Goal: Information Seeking & Learning: Learn about a topic

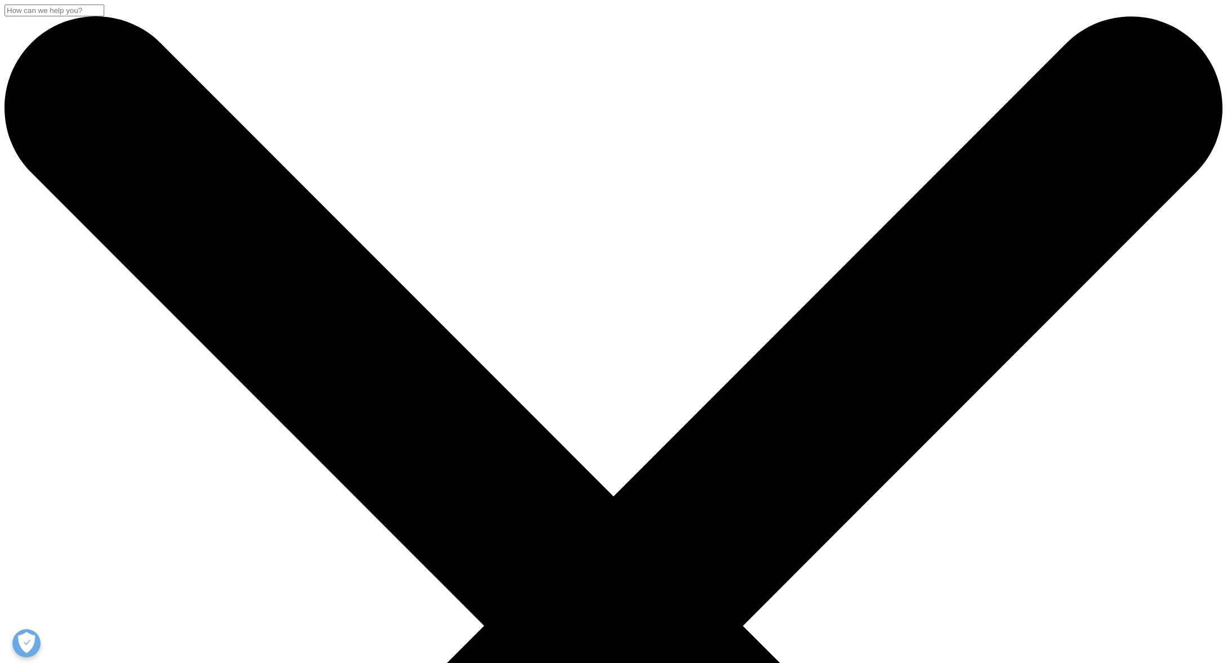
drag, startPoint x: 480, startPoint y: 39, endPoint x: 478, endPoint y: 31, distance: 8.6
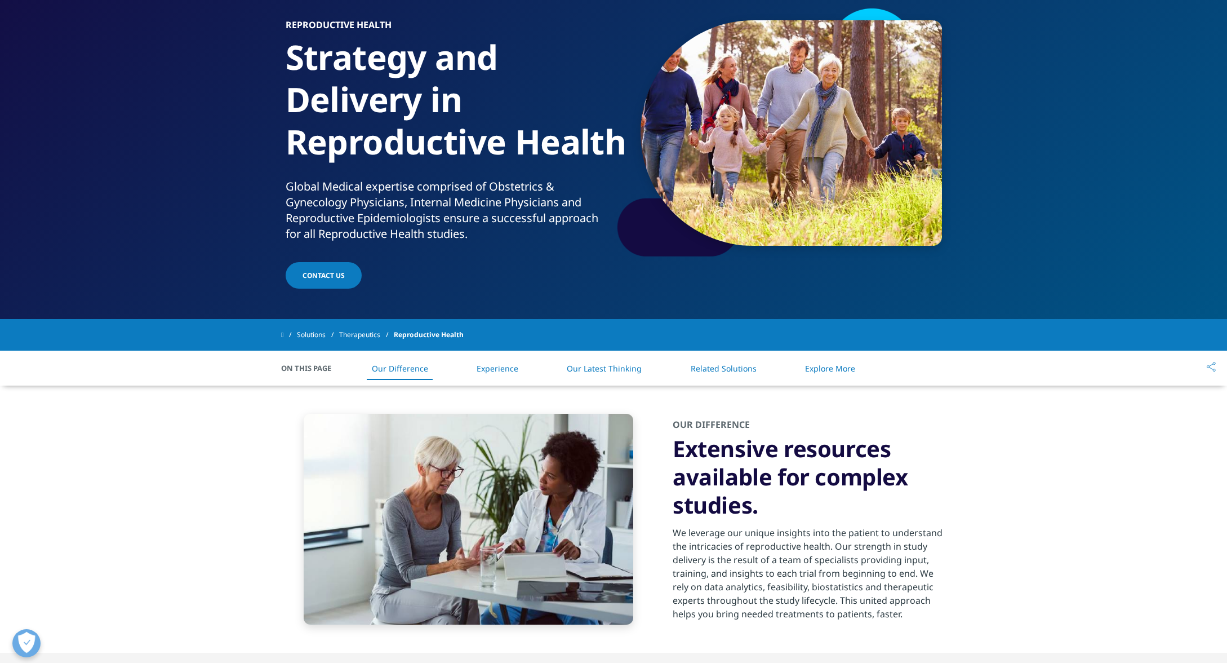
click at [508, 367] on link "Experience" at bounding box center [498, 368] width 42 height 11
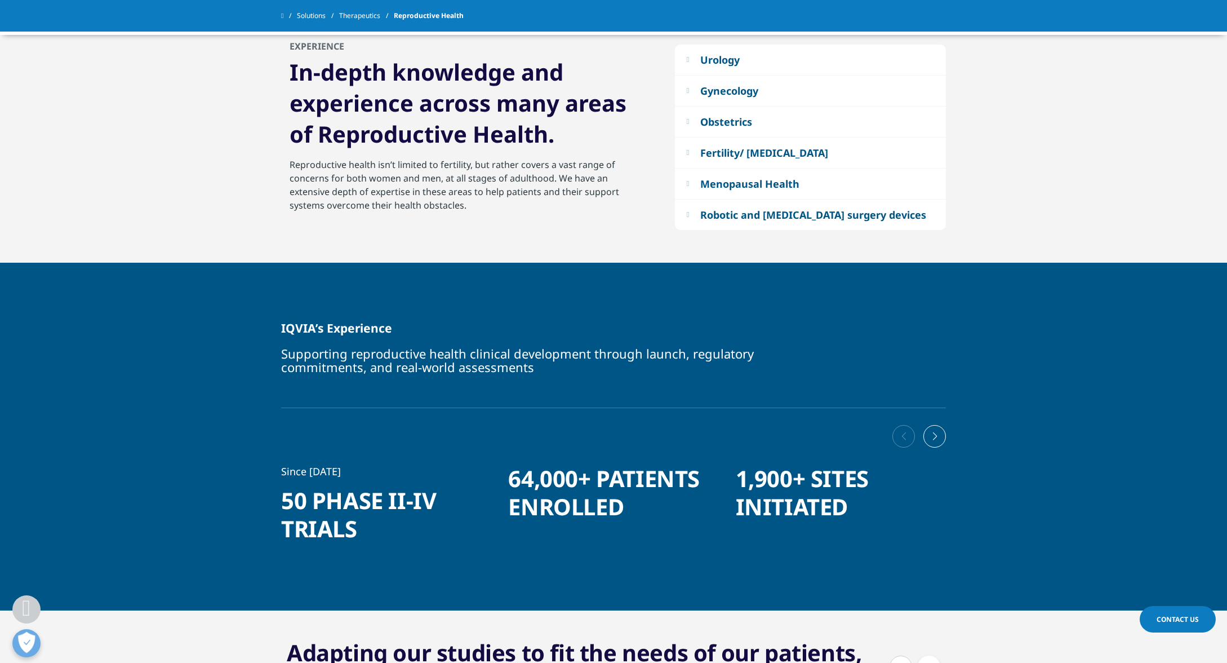
scroll to position [667, 0]
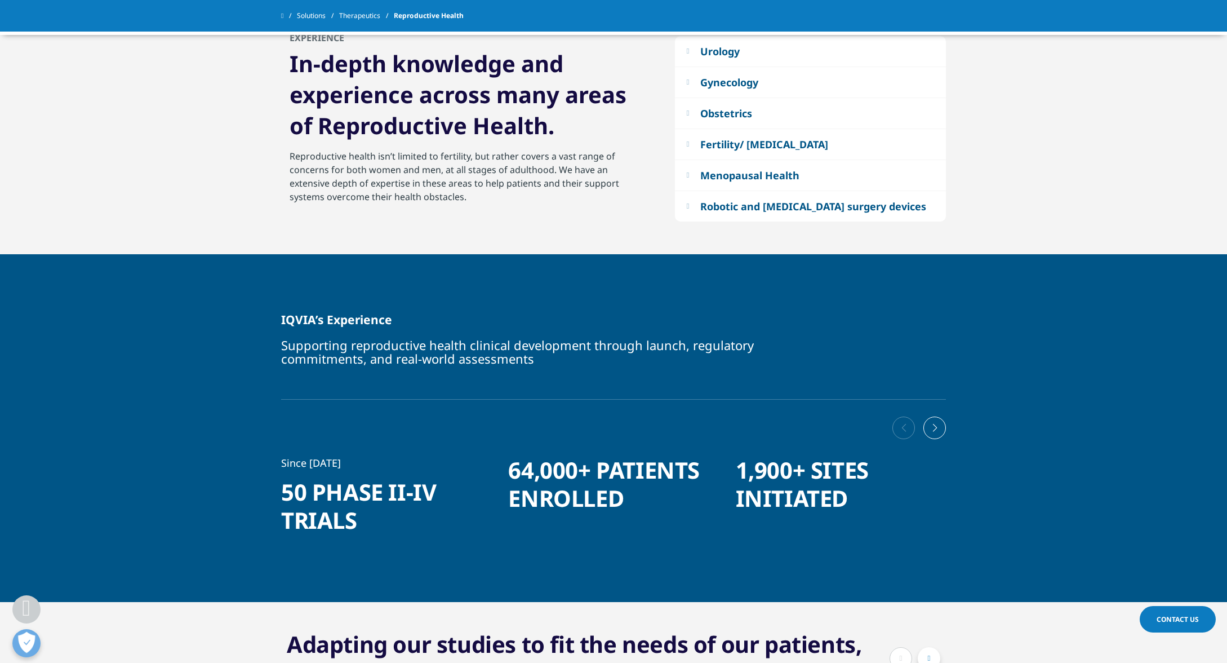
click at [779, 147] on div "Fertility/ Infertility" at bounding box center [764, 144] width 128 height 14
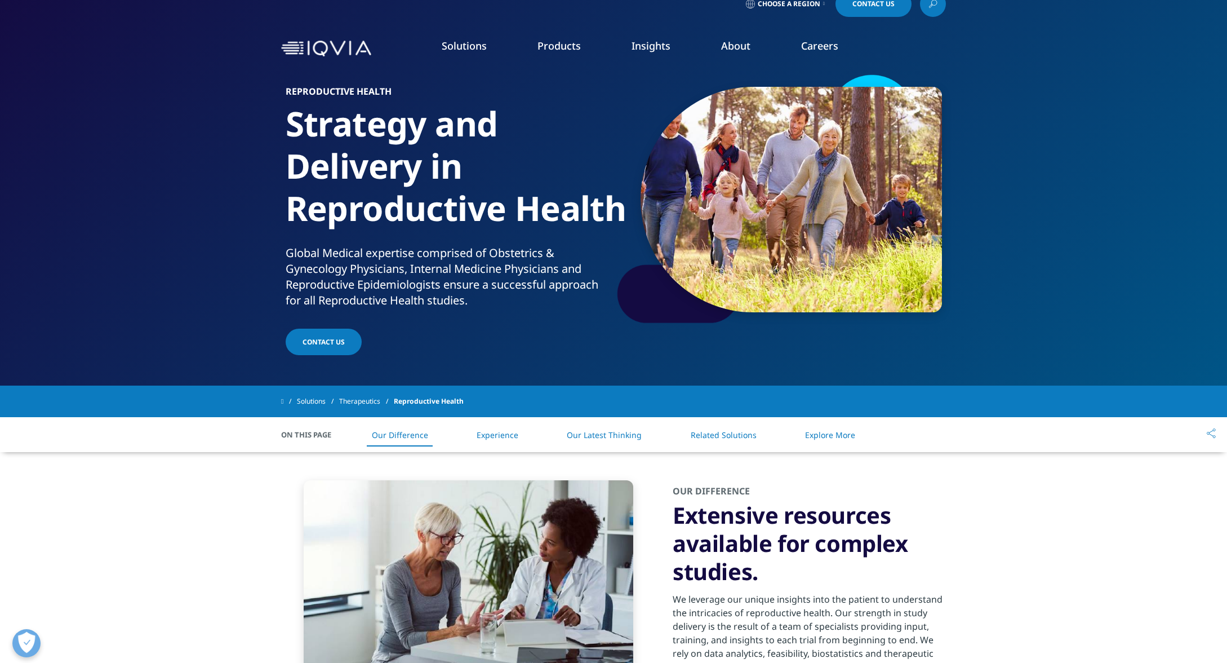
scroll to position [0, 0]
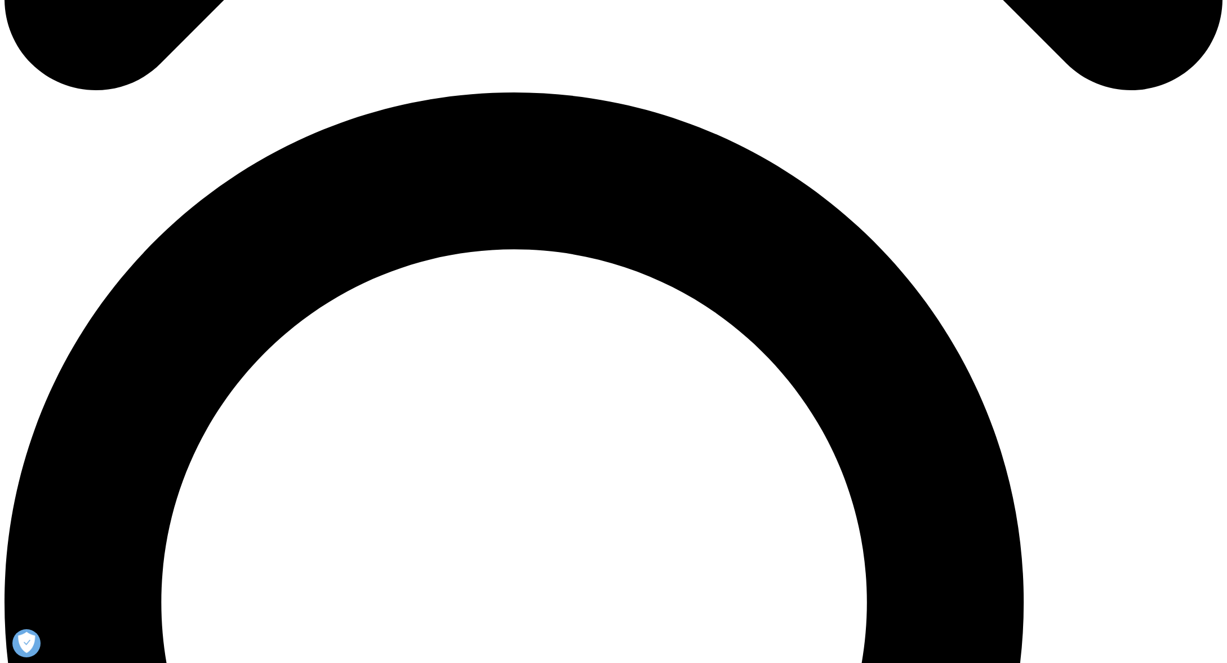
scroll to position [1142, 0]
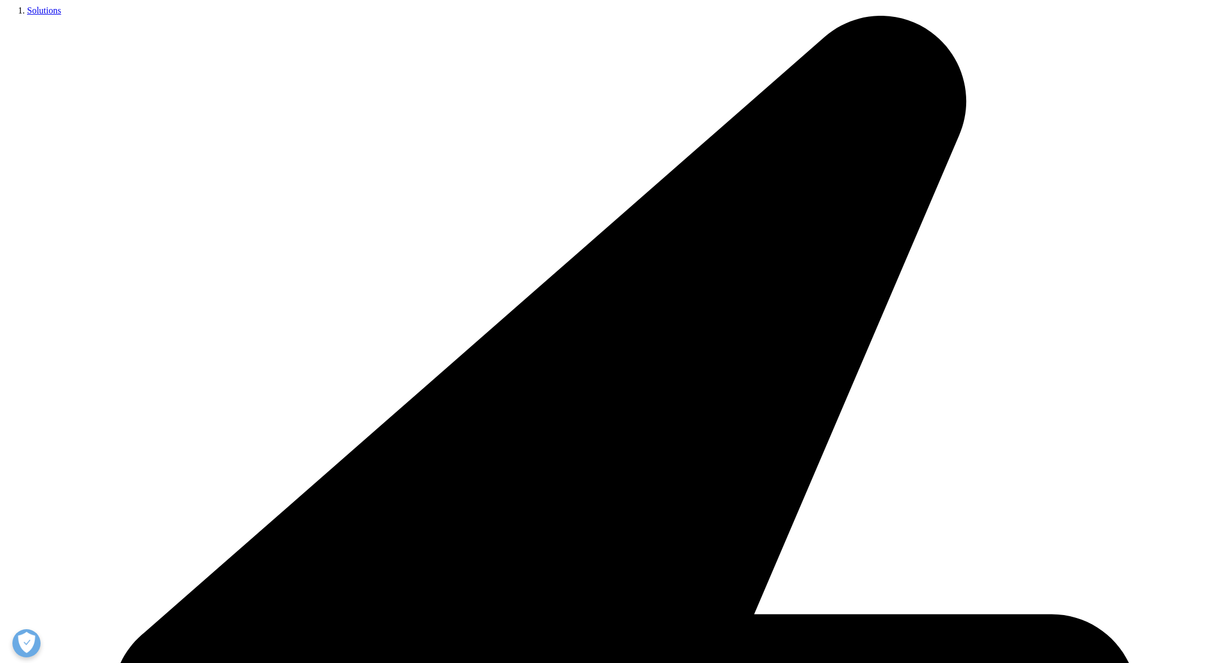
scroll to position [0, 0]
